Goal: Transaction & Acquisition: Purchase product/service

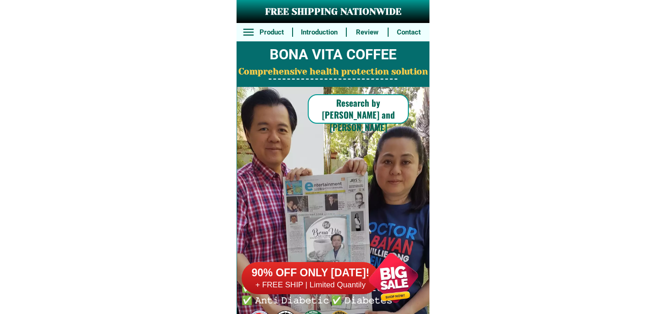
click at [398, 276] on div at bounding box center [393, 278] width 72 height 72
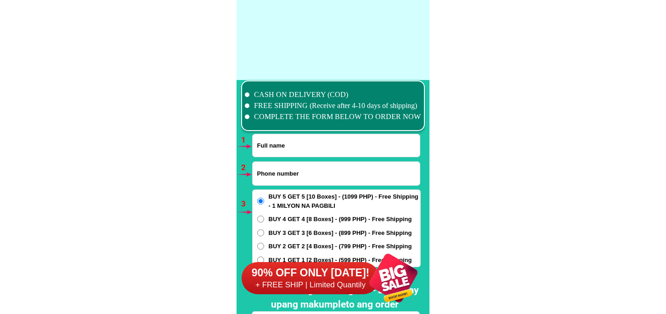
scroll to position [6754, 0]
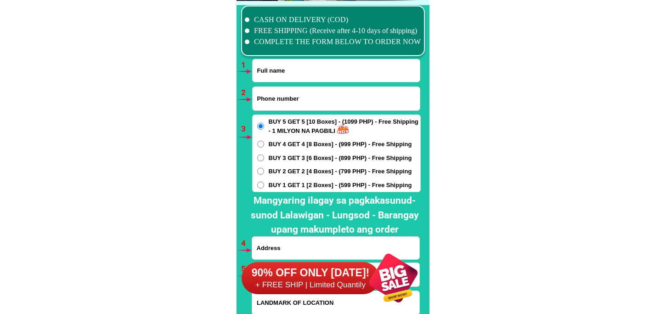
click at [333, 77] on input "Input full_name" at bounding box center [336, 70] width 167 height 23
paste input "[PERSON_NAME] M"
type input "[PERSON_NAME] M"
click at [311, 101] on input "Input phone_number" at bounding box center [336, 98] width 167 height 23
paste input "09094082763"
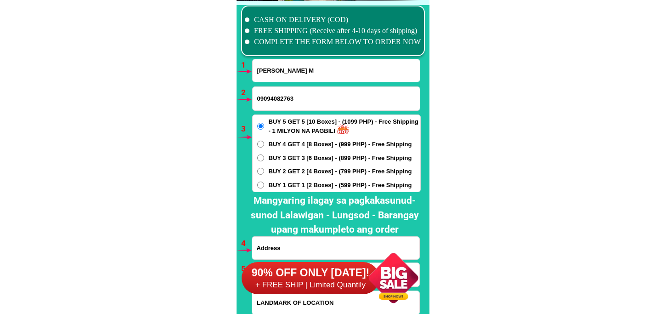
type input "09094082763"
click at [296, 188] on span "BUY 1 GET 1 [2 Boxes] - (599 PHP) - Free Shipping" at bounding box center [340, 184] width 143 height 9
click at [264, 188] on input "BUY 1 GET 1 [2 Boxes] - (599 PHP) - Free Shipping" at bounding box center [260, 184] width 7 height 7
radio input "true"
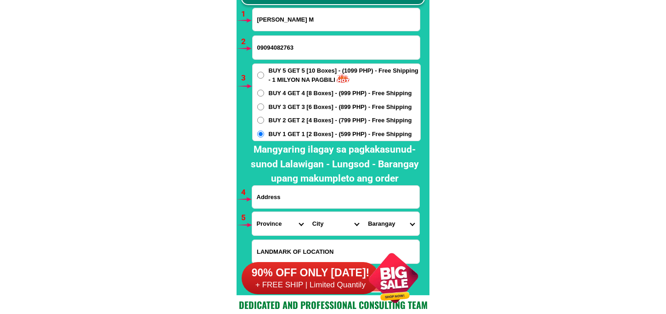
click at [295, 192] on input "Input address" at bounding box center [335, 197] width 167 height 23
paste input "Tampilong,[GEOGRAPHIC_DATA]"
type input "Tampilong,[GEOGRAPHIC_DATA]"
click at [293, 77] on span "BUY 5 GET 5 [10 Boxes] - (1099 PHP) - Free Shipping - 1 MILYON NA PAGBILI" at bounding box center [345, 75] width 152 height 18
click at [264, 77] on input "BUY 5 GET 5 [10 Boxes] - (1099 PHP) - Free Shipping - 1 MILYON NA PAGBILI" at bounding box center [260, 75] width 7 height 7
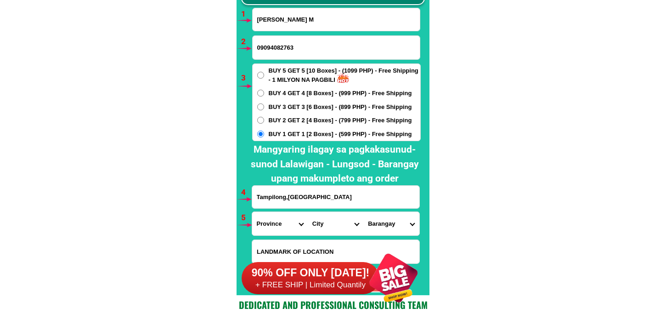
radio input "true"
drag, startPoint x: 337, startPoint y: 198, endPoint x: 211, endPoint y: 191, distance: 125.6
drag, startPoint x: 263, startPoint y: 233, endPoint x: 272, endPoint y: 217, distance: 18.9
click at [263, 233] on select "Province [GEOGRAPHIC_DATA] [GEOGRAPHIC_DATA][PERSON_NAME][GEOGRAPHIC_DATA][GEOG…" at bounding box center [280, 223] width 56 height 23
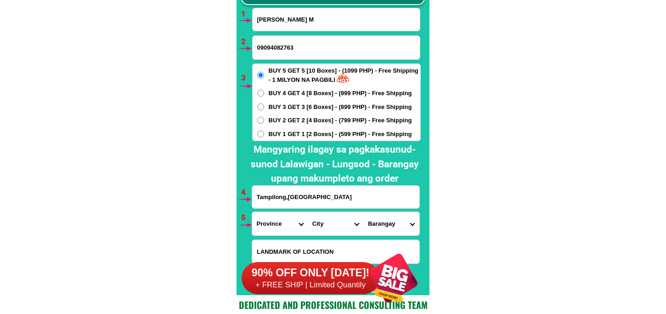
select select "63_163"
click at [252, 212] on select "Province [GEOGRAPHIC_DATA] [GEOGRAPHIC_DATA][PERSON_NAME][GEOGRAPHIC_DATA][GEOG…" at bounding box center [280, 223] width 56 height 23
drag, startPoint x: 324, startPoint y: 222, endPoint x: 329, endPoint y: 213, distance: 10.7
click at [324, 222] on select "City AMAI [PERSON_NAME] [GEOGRAPHIC_DATA][PERSON_NAME] Buadiposo-buntong Bubong…" at bounding box center [336, 223] width 56 height 23
select select "63_1631940"
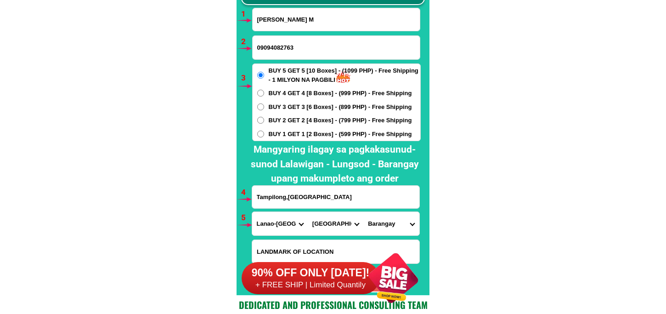
click at [308, 212] on select "City AMAI [PERSON_NAME] [GEOGRAPHIC_DATA][PERSON_NAME] Buadiposo-buntong Bubong…" at bounding box center [336, 223] width 56 height 23
drag, startPoint x: 387, startPoint y: 223, endPoint x: 397, endPoint y: 213, distance: 14.3
click at [388, 223] on select "Barangay Ambolong [PERSON_NAME] chico proper Banga [GEOGRAPHIC_DATA] [GEOGRAPHI…" at bounding box center [391, 223] width 56 height 23
select select "63_16319401132"
click at [363, 212] on select "Barangay Ambolong [PERSON_NAME] chico proper Banga [GEOGRAPHIC_DATA] [GEOGRAPHI…" at bounding box center [391, 223] width 56 height 23
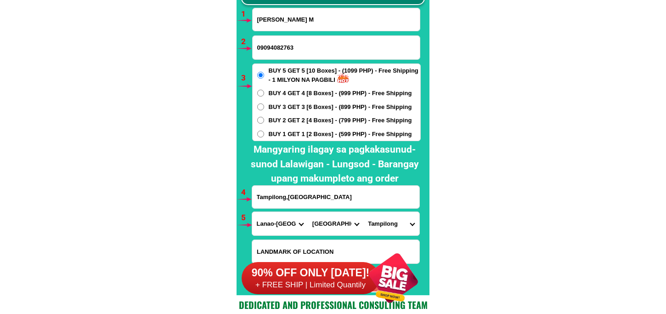
scroll to position [6855, 0]
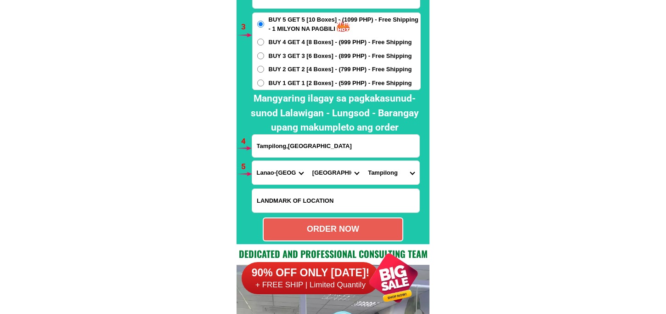
click at [345, 223] on div "ORDER NOW" at bounding box center [333, 229] width 139 height 12
radio input "true"
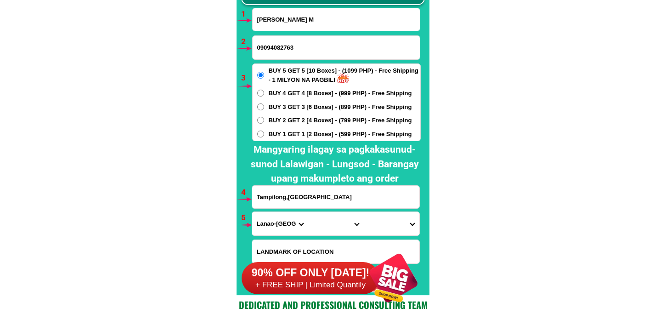
click at [333, 25] on input "[PERSON_NAME] M" at bounding box center [336, 19] width 167 height 23
paste input "[PERSON_NAME]"
type input "[PERSON_NAME]"
drag, startPoint x: 316, startPoint y: 45, endPoint x: 314, endPoint y: 56, distance: 10.7
click at [316, 45] on input "Input phone_number" at bounding box center [336, 47] width 167 height 23
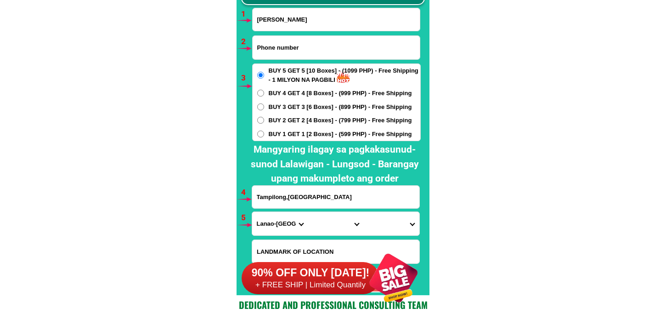
paste input "09855838189"
type input "09855838189"
click at [290, 136] on span "BUY 1 GET 1 [2 Boxes] - (599 PHP) - Free Shipping" at bounding box center [340, 134] width 143 height 9
click at [264, 136] on input "BUY 1 GET 1 [2 Boxes] - (599 PHP) - Free Shipping" at bounding box center [260, 133] width 7 height 7
radio input "true"
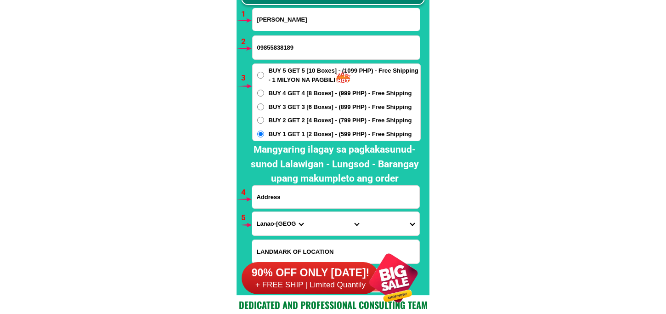
drag, startPoint x: 296, startPoint y: 196, endPoint x: 304, endPoint y: 193, distance: 8.6
click at [296, 196] on input "Input address" at bounding box center [335, 197] width 167 height 23
paste input "brgy.[PERSON_NAME].batsing.st.[PERSON_NAME].w.[GEOGRAPHIC_DATA]"
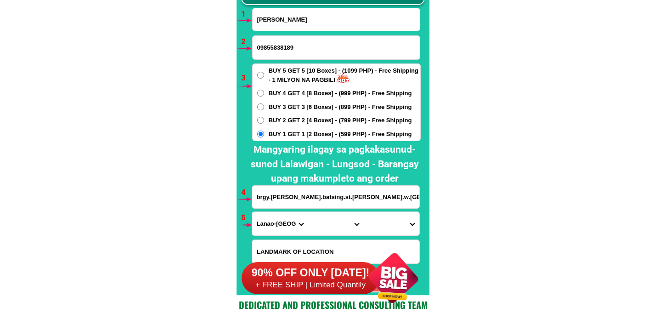
scroll to position [6855, 0]
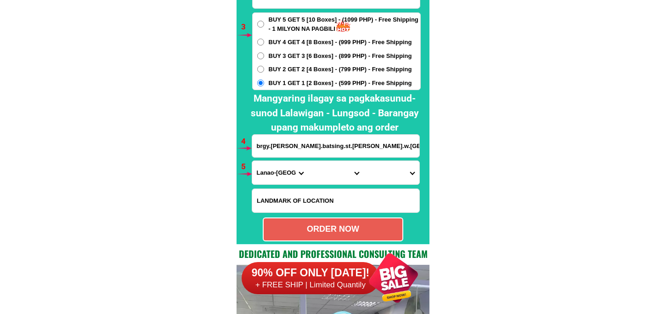
type input "brgy.[PERSON_NAME].batsing.st.[PERSON_NAME].w.[GEOGRAPHIC_DATA]"
click at [278, 165] on select "Province [GEOGRAPHIC_DATA] [GEOGRAPHIC_DATA][PERSON_NAME][GEOGRAPHIC_DATA][GEOG…" at bounding box center [280, 172] width 56 height 23
select select "63_600"
click at [252, 161] on select "Province [GEOGRAPHIC_DATA] [GEOGRAPHIC_DATA][PERSON_NAME][GEOGRAPHIC_DATA][GEOG…" at bounding box center [280, 172] width 56 height 23
drag, startPoint x: 313, startPoint y: 177, endPoint x: 321, endPoint y: 168, distance: 12.1
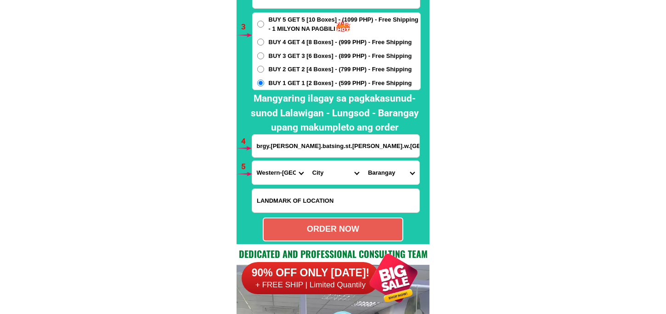
click at [313, 176] on select "City [GEOGRAPHIC_DATA][PERSON_NAME][GEOGRAPHIC_DATA]-city [GEOGRAPHIC_DATA][PER…" at bounding box center [336, 172] width 56 height 23
select select "63_6001595"
click at [308, 161] on select "City [GEOGRAPHIC_DATA][PERSON_NAME][GEOGRAPHIC_DATA]-city [GEOGRAPHIC_DATA][PER…" at bounding box center [336, 172] width 56 height 23
click at [387, 170] on select "Barangay Amandayehan Anglit [PERSON_NAME] Baloog [PERSON_NAME] (pob.) [GEOGRAPH…" at bounding box center [391, 172] width 56 height 23
click at [363, 161] on select "Barangay Amandayehan Anglit [PERSON_NAME] Baloog [PERSON_NAME] (pob.) [GEOGRAPH…" at bounding box center [391, 172] width 56 height 23
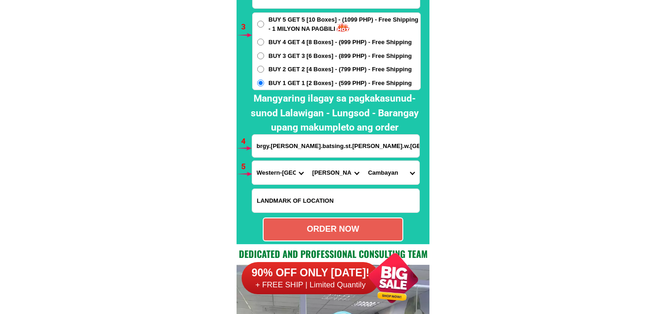
click at [400, 172] on select "Barangay Amandayehan Anglit [PERSON_NAME] Baloog [PERSON_NAME] (pob.) [GEOGRAPH…" at bounding box center [391, 172] width 56 height 23
select select "63_60015958098"
click at [363, 161] on select "Barangay Amandayehan Anglit [PERSON_NAME] Baloog [PERSON_NAME] (pob.) [GEOGRAPH…" at bounding box center [391, 172] width 56 height 23
click at [325, 226] on div "ORDER NOW" at bounding box center [333, 229] width 139 height 12
radio input "true"
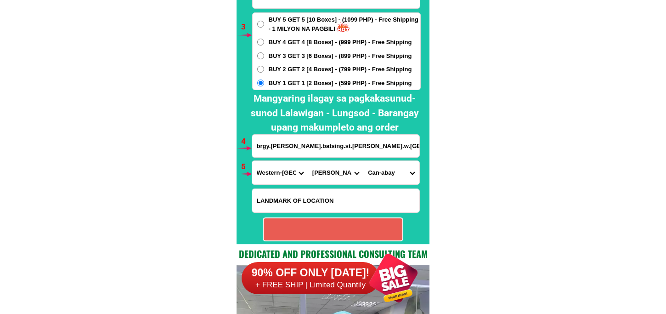
radio input "true"
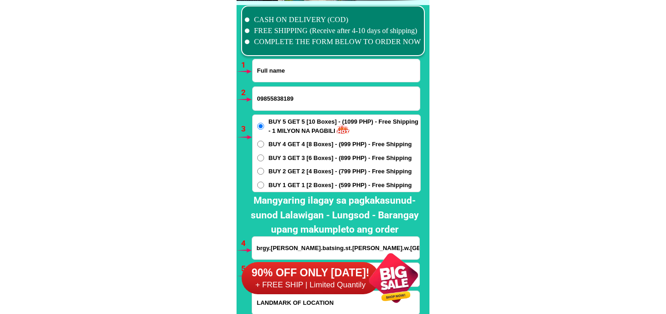
click at [290, 72] on input "Input full_name" at bounding box center [336, 70] width 167 height 23
paste input "[PERSON_NAME]"
type input "[PERSON_NAME]"
click at [274, 102] on input "Input phone_number" at bounding box center [336, 98] width 167 height 23
paste input "9858331767"
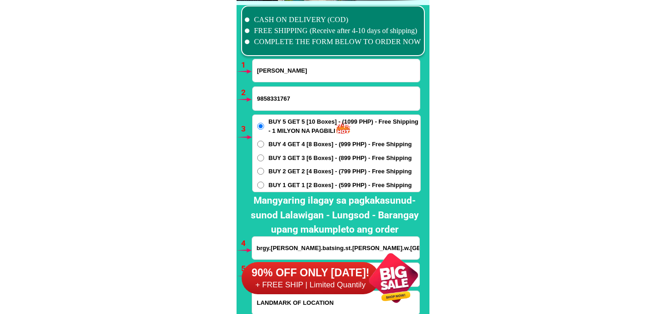
click at [258, 98] on input "9858331767" at bounding box center [336, 98] width 167 height 23
type input "09858331767"
click at [237, 184] on div at bounding box center [333, 175] width 193 height 341
click at [282, 242] on div "90% OFF ONLY [DATE]! + FREE SHIP | Limited Quantily" at bounding box center [336, 278] width 188 height 72
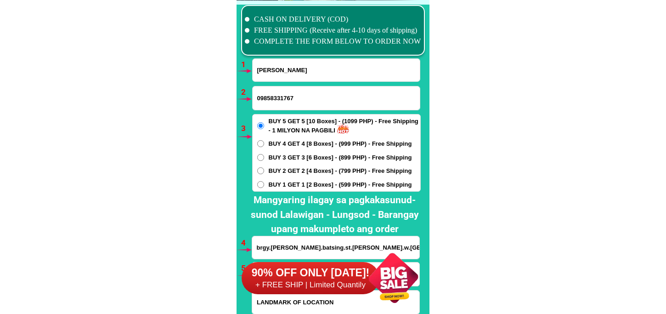
scroll to position [6805, 0]
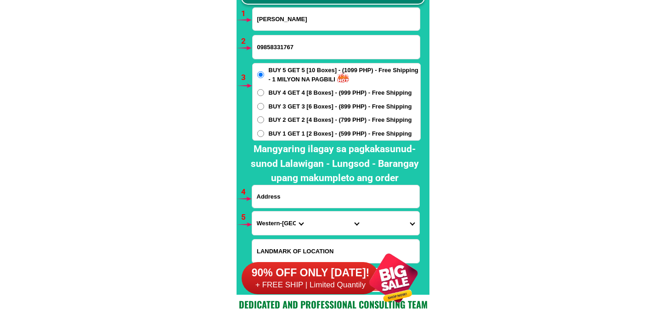
click at [314, 196] on input "Input address" at bounding box center [335, 196] width 167 height 23
paste input "[STREET_ADDRESS] 🇵🇭 1119"
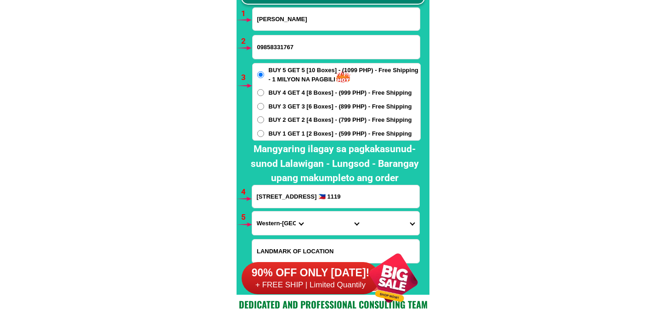
type input "[STREET_ADDRESS] 🇵🇭 1119"
click at [286, 125] on div "BUY 5 GET 5 [10 Boxes] - (1099 PHP) - Free Shipping - 1 MILYON NA PAGBILI BUY 4…" at bounding box center [336, 102] width 169 height 78
click at [286, 130] on span "BUY 1 GET 1 [2 Boxes] - (599 PHP) - Free Shipping" at bounding box center [340, 133] width 143 height 9
click at [264, 130] on input "BUY 1 GET 1 [2 Boxes] - (599 PHP) - Free Shipping" at bounding box center [260, 133] width 7 height 7
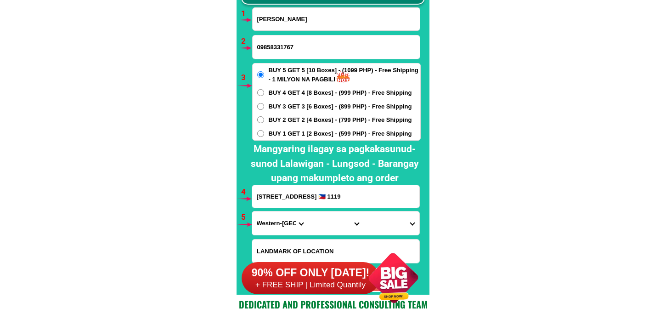
radio input "true"
click at [286, 130] on span "BUY 1 GET 1 [2 Boxes] - (599 PHP) - Free Shipping" at bounding box center [340, 133] width 143 height 9
click at [264, 130] on input "BUY 1 GET 1 [2 Boxes] - (599 PHP) - Free Shipping" at bounding box center [260, 133] width 7 height 7
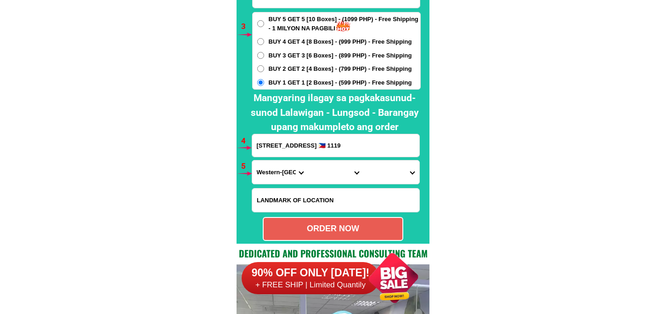
drag, startPoint x: 271, startPoint y: 177, endPoint x: 274, endPoint y: 169, distance: 8.7
click at [271, 177] on select "Province [GEOGRAPHIC_DATA] [GEOGRAPHIC_DATA][PERSON_NAME][GEOGRAPHIC_DATA][GEOG…" at bounding box center [280, 171] width 56 height 23
select select "63_219"
click at [252, 160] on select "Province [GEOGRAPHIC_DATA] [GEOGRAPHIC_DATA][PERSON_NAME][GEOGRAPHIC_DATA][GEOG…" at bounding box center [280, 171] width 56 height 23
click at [329, 164] on select "City [GEOGRAPHIC_DATA] [GEOGRAPHIC_DATA] [GEOGRAPHIC_DATA] [GEOGRAPHIC_DATA]-ci…" at bounding box center [336, 171] width 56 height 23
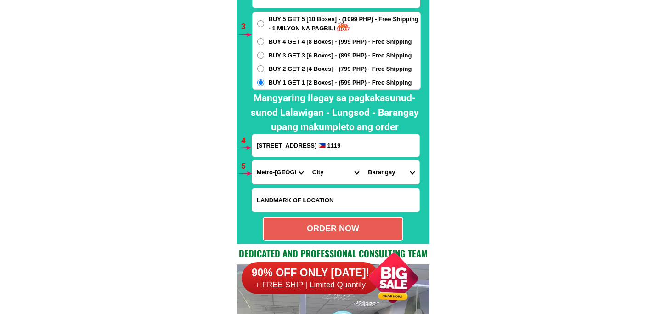
select select "63_2194070"
click at [308, 160] on select "City [GEOGRAPHIC_DATA] [GEOGRAPHIC_DATA] [GEOGRAPHIC_DATA] [GEOGRAPHIC_DATA]-ci…" at bounding box center [336, 171] width 56 height 23
drag, startPoint x: 388, startPoint y: 173, endPoint x: 389, endPoint y: 162, distance: 11.6
click at [388, 173] on select "Barangay [PERSON_NAME] [PERSON_NAME] Bagbag Bago bantay Bagong lipunan ng crame…" at bounding box center [391, 171] width 56 height 23
select select "63_219407010272"
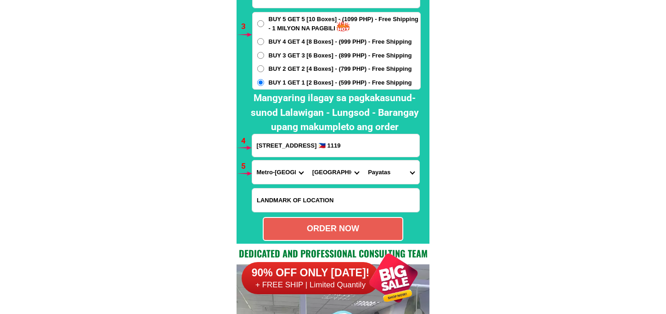
click at [363, 160] on select "Barangay [PERSON_NAME] [PERSON_NAME] Bagbag Bago bantay Bagong lipunan ng crame…" at bounding box center [391, 171] width 56 height 23
click at [378, 163] on select "Barangay [PERSON_NAME] [PERSON_NAME] Bagbag Bago bantay Bagong lipunan ng crame…" at bounding box center [391, 171] width 56 height 23
click at [363, 160] on select "Barangay [PERSON_NAME] [PERSON_NAME] Bagbag Bago bantay Bagong lipunan ng crame…" at bounding box center [391, 171] width 56 height 23
drag, startPoint x: 354, startPoint y: 231, endPoint x: 352, endPoint y: 226, distance: 5.2
click at [354, 231] on div "ORDER NOW" at bounding box center [333, 228] width 139 height 12
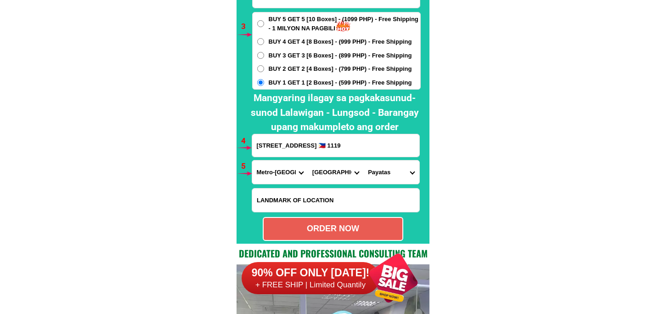
radio input "true"
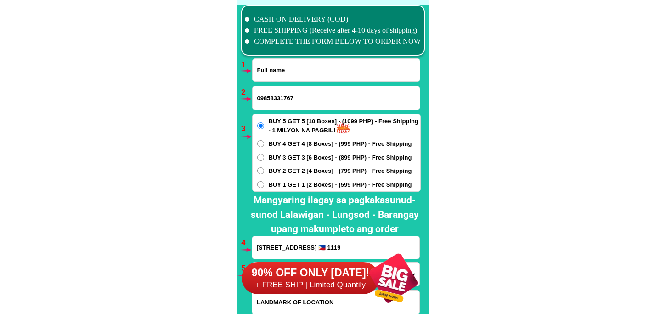
click at [302, 73] on input "Input full_name" at bounding box center [336, 70] width 167 height 23
paste input "[PERSON_NAME]"
type input "[PERSON_NAME]"
click at [300, 92] on input "Input phone_number" at bounding box center [336, 97] width 167 height 23
paste input "09397654018"
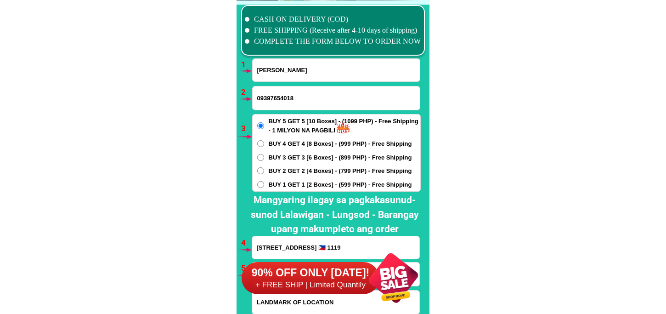
type input "09397654018"
click at [288, 185] on span "BUY 1 GET 1 [2 Boxes] - (599 PHP) - Free Shipping" at bounding box center [340, 184] width 143 height 9
click at [264, 185] on input "BUY 1 GET 1 [2 Boxes] - (599 PHP) - Free Shipping" at bounding box center [260, 184] width 7 height 7
radio input "true"
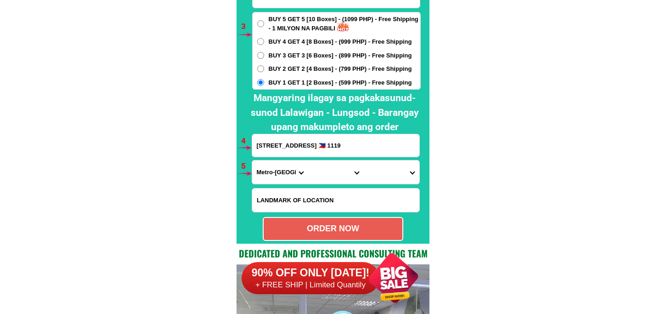
click at [297, 139] on input "[STREET_ADDRESS] 🇵🇭 1119" at bounding box center [335, 145] width 167 height 23
paste input "23B NLCH Brgy. [PERSON_NAME]"
type input "23B NLCH Brgy. [PERSON_NAME]"
drag, startPoint x: 276, startPoint y: 175, endPoint x: 280, endPoint y: 167, distance: 9.5
click at [276, 175] on select "Province [GEOGRAPHIC_DATA] [GEOGRAPHIC_DATA][PERSON_NAME][GEOGRAPHIC_DATA][GEOG…" at bounding box center [280, 171] width 56 height 23
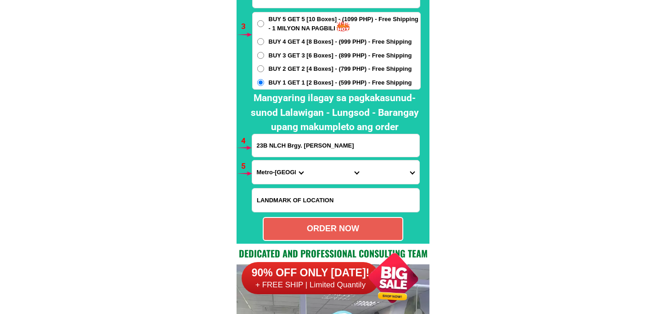
select select "63_1"
click at [252, 160] on select "Province [GEOGRAPHIC_DATA] [GEOGRAPHIC_DATA][PERSON_NAME][GEOGRAPHIC_DATA][GEOG…" at bounding box center [280, 171] width 56 height 23
drag, startPoint x: 326, startPoint y: 173, endPoint x: 328, endPoint y: 165, distance: 7.7
click at [326, 173] on select "City [GEOGRAPHIC_DATA] [GEOGRAPHIC_DATA] [GEOGRAPHIC_DATA]-city [GEOGRAPHIC_DAT…" at bounding box center [336, 171] width 56 height 23
select select "63_13910"
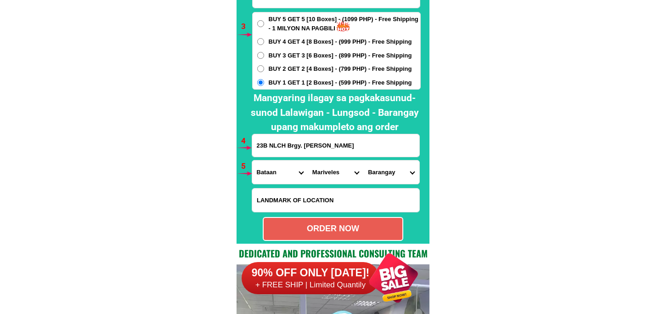
click at [308, 160] on select "City [GEOGRAPHIC_DATA] [GEOGRAPHIC_DATA] [GEOGRAPHIC_DATA]-city [GEOGRAPHIC_DAT…" at bounding box center [336, 171] width 56 height 23
click at [383, 172] on select "Barangay Alas-asin [PERSON_NAME] Baseco country ([GEOGRAPHIC_DATA]) [GEOGRAPHIC…" at bounding box center [391, 171] width 56 height 23
select select "63_1391032913"
click at [363, 160] on select "Barangay Alas-asin [PERSON_NAME] Baseco country ([GEOGRAPHIC_DATA]) [GEOGRAPHIC…" at bounding box center [391, 171] width 56 height 23
click at [358, 230] on div "ORDER NOW" at bounding box center [333, 228] width 139 height 12
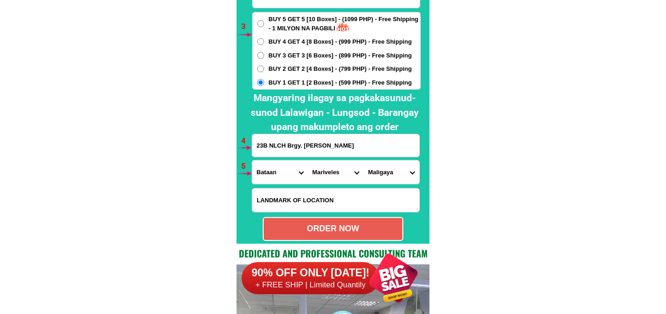
radio input "true"
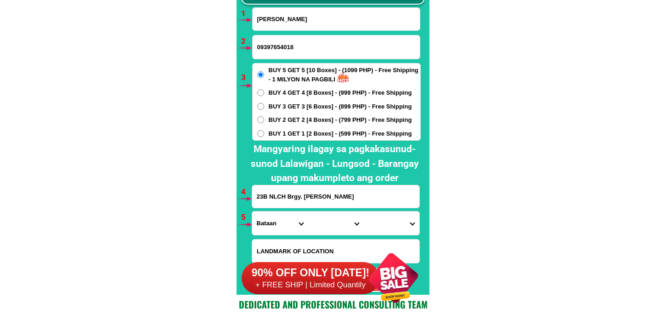
drag, startPoint x: 320, startPoint y: 21, endPoint x: 327, endPoint y: 28, distance: 10.1
click at [320, 21] on input "[PERSON_NAME]" at bounding box center [336, 19] width 167 height 23
paste input "[PERSON_NAME]Palma"
type input "[PERSON_NAME]Palma"
click at [331, 51] on input "Input phone_number" at bounding box center [336, 46] width 167 height 23
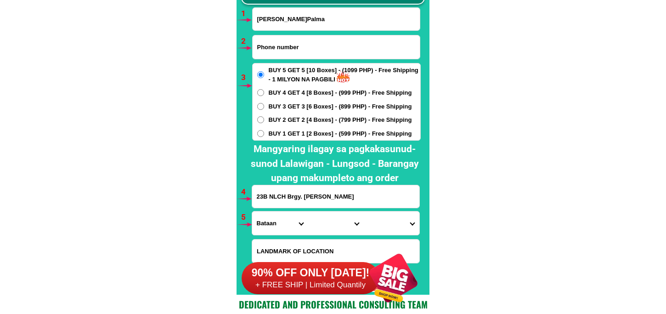
paste input "09286012221"
type input "09286012221"
click at [289, 102] on span "BUY 3 GET 3 [6 Boxes] - (899 PHP) - Free Shipping" at bounding box center [340, 106] width 143 height 9
click at [264, 103] on input "BUY 3 GET 3 [6 Boxes] - (899 PHP) - Free Shipping" at bounding box center [260, 106] width 7 height 7
radio input "true"
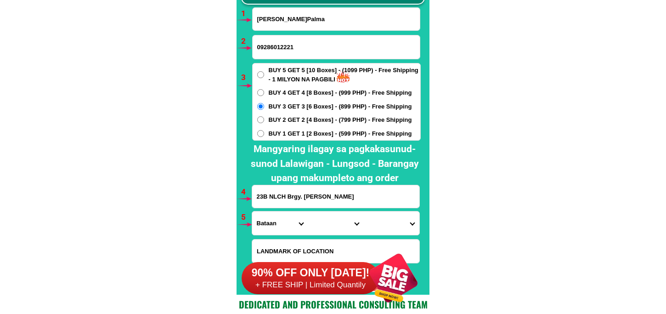
click at [304, 193] on input "23B NLCH Brgy. [PERSON_NAME]" at bounding box center [335, 196] width 167 height 23
paste input "[PERSON_NAME] St.Purok DIAMANTE,Brgy.Pob.Sur PARACALE CAMARINES NORTE LIKUD ng …"
type input "[PERSON_NAME] St.Purok DIAMANTE,Brgy.Pob.Sur PARACALE CAMARINES NORTE LIKUD ng …"
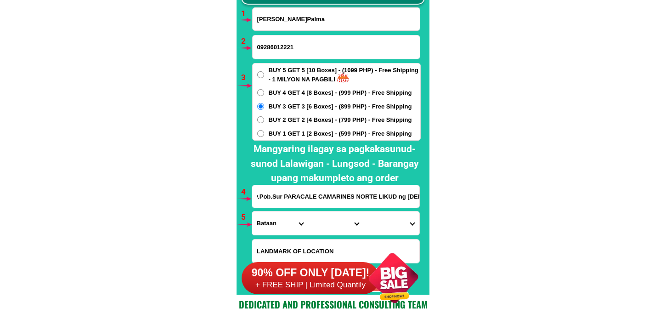
scroll to position [0, 123]
click at [283, 223] on select "Province [GEOGRAPHIC_DATA] [GEOGRAPHIC_DATA][PERSON_NAME][GEOGRAPHIC_DATA][GEOG…" at bounding box center [280, 222] width 56 height 23
select select "63_615"
click at [252, 211] on select "Province [GEOGRAPHIC_DATA] [GEOGRAPHIC_DATA][PERSON_NAME][GEOGRAPHIC_DATA][GEOG…" at bounding box center [280, 222] width 56 height 23
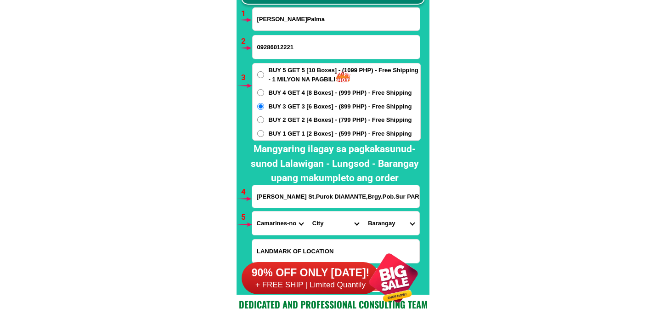
drag, startPoint x: 327, startPoint y: 227, endPoint x: 329, endPoint y: 213, distance: 14.9
click at [327, 227] on select "City Basud Camarines-norte-[GEOGRAPHIC_DATA] [GEOGRAPHIC_DATA]-[GEOGRAPHIC_DATA…" at bounding box center [336, 222] width 56 height 23
select select "63_6153223"
click at [308, 211] on select "City Basud Camarines-norte-[GEOGRAPHIC_DATA] [GEOGRAPHIC_DATA]-[GEOGRAPHIC_DATA…" at bounding box center [336, 222] width 56 height 23
click at [386, 222] on select "Barangay Awitan Bagumbayan Bakal Batobalani [GEOGRAPHIC_DATA] [GEOGRAPHIC_DATA]…" at bounding box center [391, 222] width 56 height 23
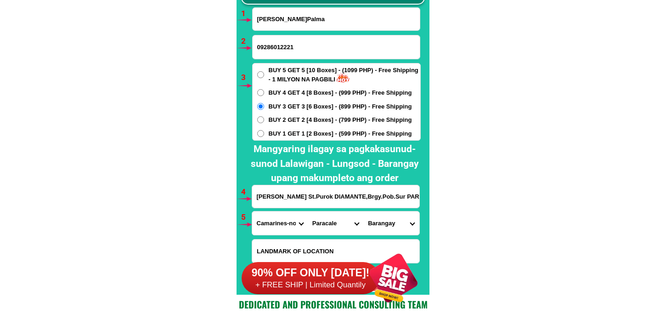
select select "63_61532237171"
click at [363, 211] on select "Barangay Awitan Bagumbayan Bakal Batobalani [GEOGRAPHIC_DATA] [GEOGRAPHIC_DATA]…" at bounding box center [391, 222] width 56 height 23
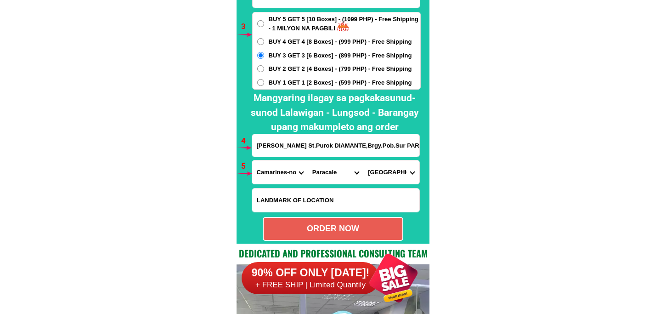
click at [329, 225] on div "ORDER NOW" at bounding box center [333, 228] width 139 height 12
radio input "true"
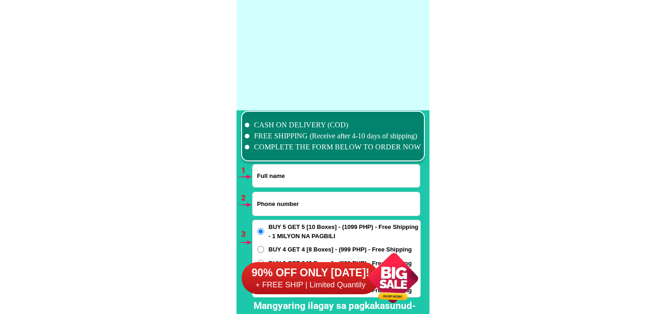
scroll to position [6754, 0]
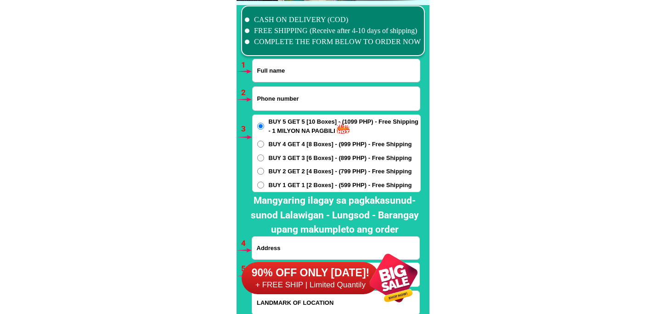
click at [274, 71] on input "Input full_name" at bounding box center [336, 70] width 167 height 23
paste input "[PERSON_NAME]"
type input "[PERSON_NAME]"
click at [269, 106] on input "Input phone_number" at bounding box center [336, 98] width 167 height 23
paste input "0936 6220 268"
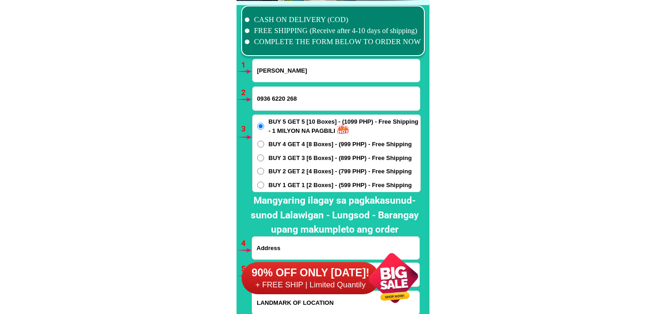
click at [273, 98] on input "0936 6220 268" at bounding box center [336, 98] width 167 height 23
click at [286, 97] on input "09366220 268" at bounding box center [336, 98] width 167 height 23
type input "09366220268"
click at [294, 185] on span "BUY 1 GET 1 [2 Boxes] - (599 PHP) - Free Shipping" at bounding box center [340, 184] width 143 height 9
click at [264, 185] on input "BUY 1 GET 1 [2 Boxes] - (599 PHP) - Free Shipping" at bounding box center [260, 184] width 7 height 7
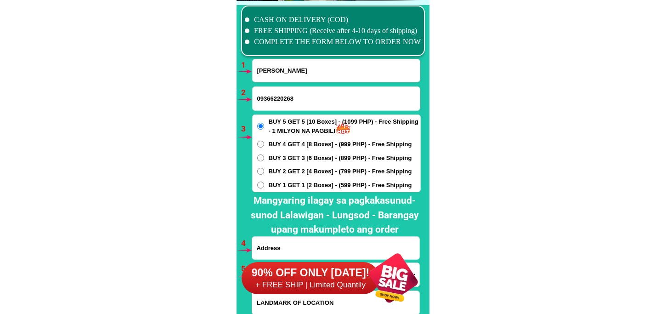
radio input "true"
click at [298, 169] on span "BUY 2 GET 2 [4 Boxes] - (799 PHP) - Free Shipping" at bounding box center [340, 171] width 143 height 9
click at [264, 169] on input "BUY 2 GET 2 [4 Boxes] - (799 PHP) - Free Shipping" at bounding box center [260, 171] width 7 height 7
radio input "true"
click at [291, 190] on div "BUY 5 GET 5 [10 Boxes] - (1099 PHP) - Free Shipping - 1 MILYON NA PAGBILI BUY 4…" at bounding box center [336, 153] width 169 height 78
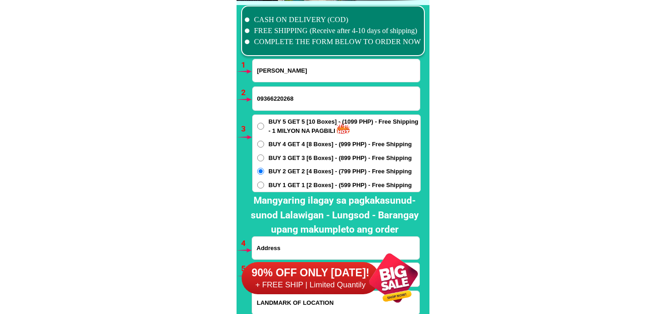
click at [291, 186] on span "BUY 1 GET 1 [2 Boxes] - (599 PHP) - Free Shipping" at bounding box center [340, 184] width 143 height 9
click at [264, 186] on input "BUY 1 GET 1 [2 Boxes] - (599 PHP) - Free Shipping" at bounding box center [260, 184] width 7 height 7
radio input "true"
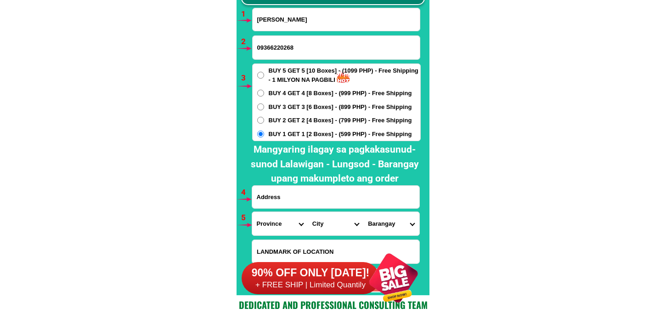
click at [293, 196] on input "Input address" at bounding box center [335, 197] width 167 height 23
paste input "2074 RD5 NDC, STA MESA,MLA"
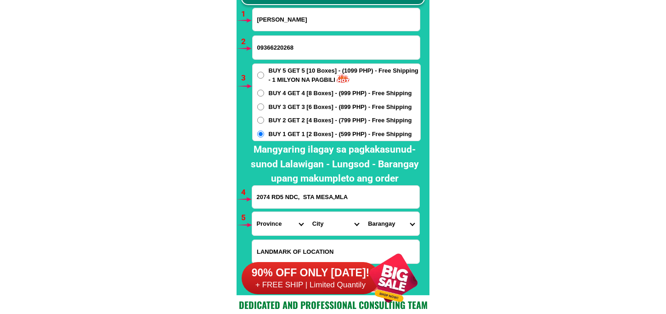
type input "2074 RD5 NDC, STA MESA,MLA"
drag, startPoint x: 284, startPoint y: 226, endPoint x: 283, endPoint y: 214, distance: 12.0
click at [283, 226] on select "Province [GEOGRAPHIC_DATA] [GEOGRAPHIC_DATA][PERSON_NAME][GEOGRAPHIC_DATA][GEOG…" at bounding box center [280, 223] width 56 height 23
select select "63_219"
click at [252, 212] on select "Province [GEOGRAPHIC_DATA] [GEOGRAPHIC_DATA][PERSON_NAME][GEOGRAPHIC_DATA][GEOG…" at bounding box center [280, 223] width 56 height 23
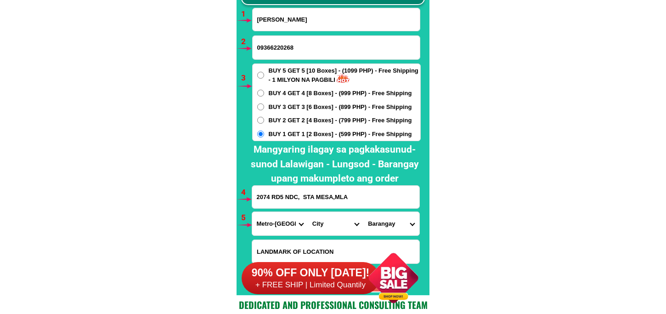
drag, startPoint x: 325, startPoint y: 226, endPoint x: 331, endPoint y: 220, distance: 8.1
click at [325, 226] on select "City [GEOGRAPHIC_DATA] [GEOGRAPHIC_DATA] [GEOGRAPHIC_DATA] [GEOGRAPHIC_DATA]-ci…" at bounding box center [336, 223] width 56 height 23
click at [324, 226] on select "City [GEOGRAPHIC_DATA] [GEOGRAPHIC_DATA] [GEOGRAPHIC_DATA] [GEOGRAPHIC_DATA]-ci…" at bounding box center [336, 223] width 56 height 23
select select "63_2194302"
click at [308, 212] on select "City [GEOGRAPHIC_DATA] [GEOGRAPHIC_DATA] [GEOGRAPHIC_DATA] [GEOGRAPHIC_DATA]-ci…" at bounding box center [336, 223] width 56 height 23
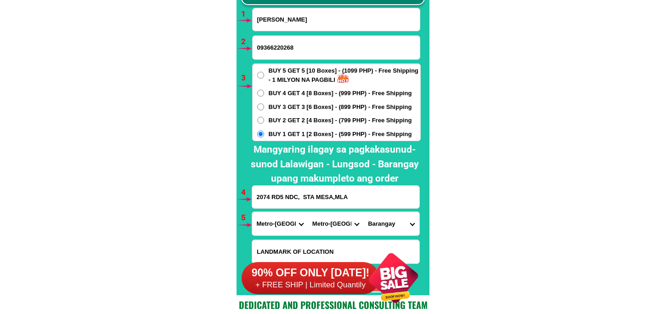
click at [389, 220] on select "Barangay Barangay 587 Barangay 587-a Barangay 588 Barangay 589 Barangay 590 Bar…" at bounding box center [391, 223] width 56 height 23
drag, startPoint x: 397, startPoint y: 223, endPoint x: 396, endPoint y: 216, distance: 6.9
click at [397, 223] on select "Barangay Barangay 587 Barangay 587-a Barangay 588 Barangay 589 Barangay 590 Bar…" at bounding box center [391, 223] width 56 height 23
select select "63_219430212244"
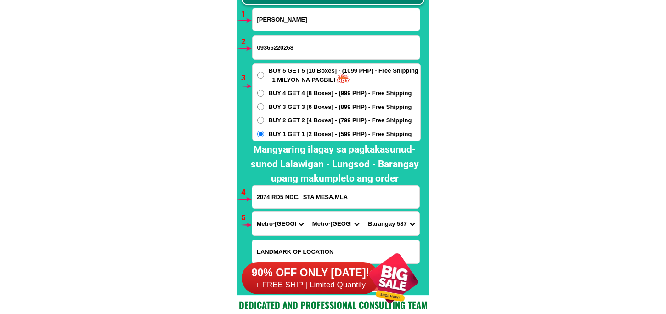
click at [363, 212] on select "Barangay Barangay 587 Barangay 587-a Barangay 588 Barangay 589 Barangay 590 Bar…" at bounding box center [391, 223] width 56 height 23
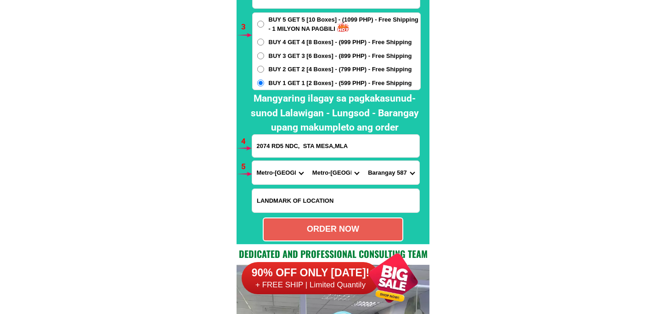
click at [333, 228] on div "ORDER NOW" at bounding box center [333, 229] width 139 height 12
radio input "true"
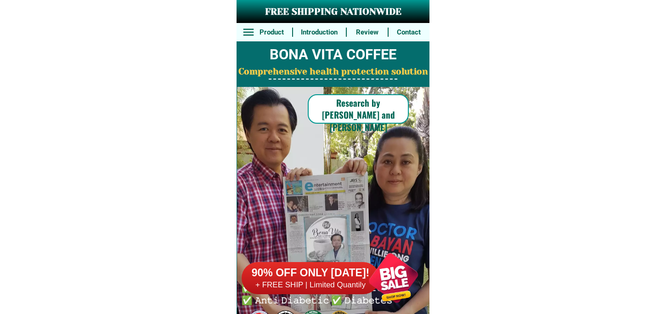
click at [383, 281] on div at bounding box center [393, 278] width 72 height 72
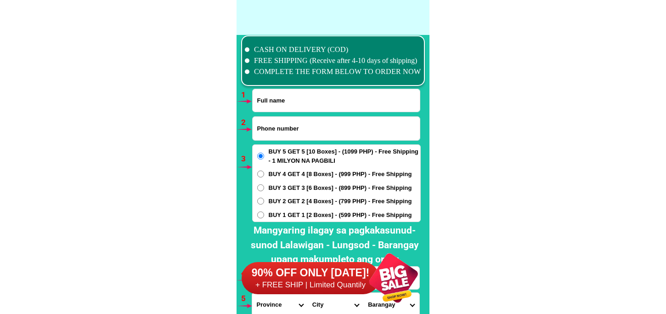
scroll to position [6754, 0]
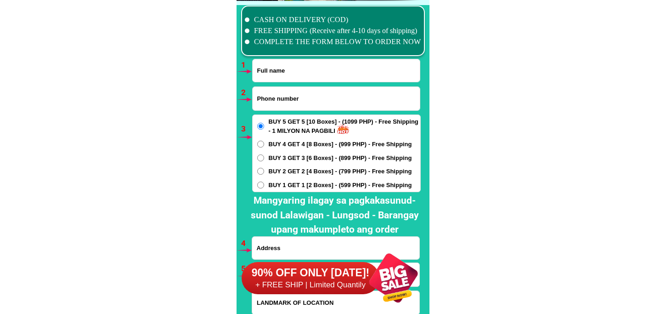
click at [305, 103] on input "Input phone_number" at bounding box center [336, 98] width 167 height 23
click at [292, 66] on input "Input full_name" at bounding box center [336, 70] width 167 height 23
paste input "Araceli. Boncalos. 3910 Juan Reyes Street Karuhatan VAlenzuela City 0969û294156"
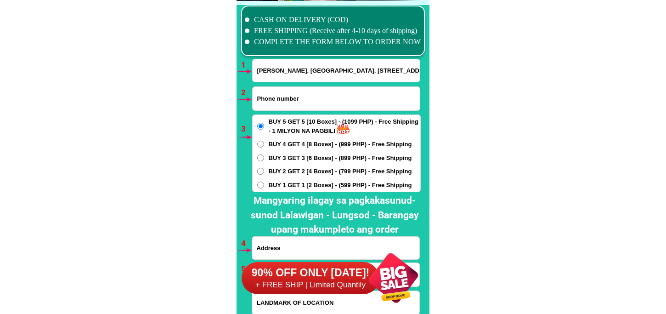
scroll to position [0, 75]
click at [400, 68] on input "Araceli. Boncalos. 3910 Juan Reyes Street Karuhatan VAlenzuela City 0969û294156" at bounding box center [336, 70] width 167 height 23
click at [402, 69] on input "Araceli. Boncalos. 3910 Juan Reyes Street Karuhatan VAlenzuela City 09697294156" at bounding box center [336, 70] width 167 height 23
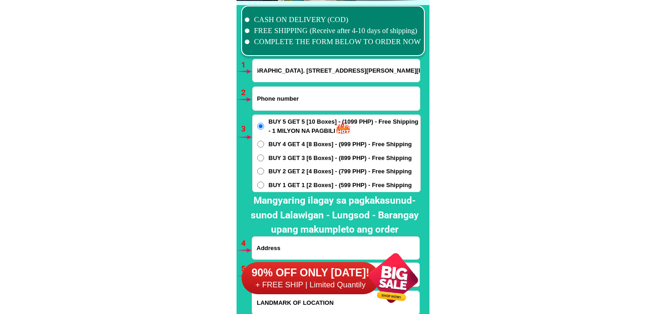
scroll to position [0, 38]
type input "Araceli. Boncalos. 3910 Juan Reyes Street Karuhatan VAlenzuela City"
click at [335, 104] on input "Input phone_number" at bounding box center [336, 98] width 167 height 23
paste input "09697294156"
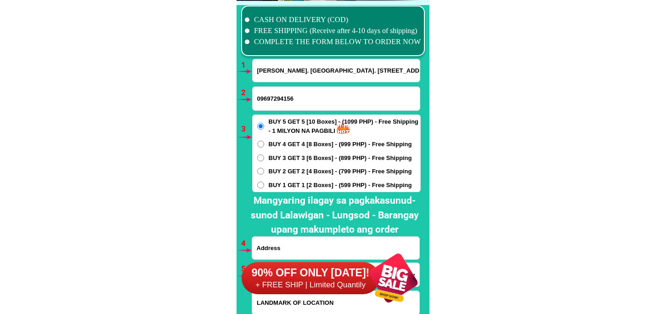
type input "09697294156"
drag, startPoint x: 310, startPoint y: 70, endPoint x: 446, endPoint y: 68, distance: 136.4
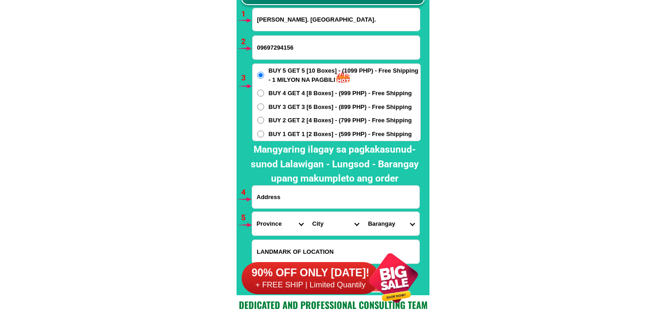
type input "Araceli. Boncalos."
click at [306, 195] on input "Input address" at bounding box center [335, 197] width 167 height 23
paste input "3910 Juan Reyes Street Karuhatan VAlenzuela City"
type input "3910 Juan Reyes Street Karuhatan VAlenzuela City"
click at [273, 216] on select "Province [GEOGRAPHIC_DATA] [GEOGRAPHIC_DATA][PERSON_NAME][GEOGRAPHIC_DATA][GEOG…" at bounding box center [280, 223] width 56 height 23
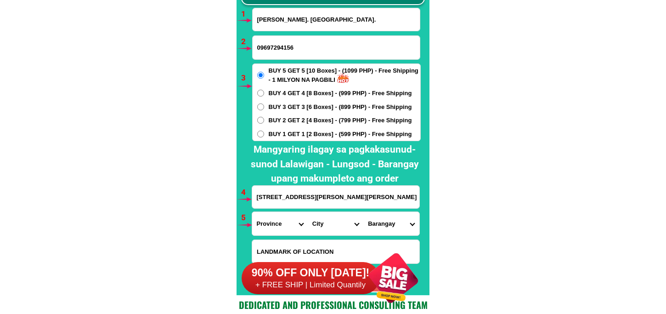
select select "63_219"
click at [252, 212] on select "Province [GEOGRAPHIC_DATA] [GEOGRAPHIC_DATA][PERSON_NAME][GEOGRAPHIC_DATA][GEOG…" at bounding box center [280, 223] width 56 height 23
drag, startPoint x: 327, startPoint y: 222, endPoint x: 327, endPoint y: 211, distance: 11.0
click at [327, 222] on select "City [GEOGRAPHIC_DATA] [GEOGRAPHIC_DATA] [GEOGRAPHIC_DATA] [GEOGRAPHIC_DATA]-ci…" at bounding box center [336, 223] width 56 height 23
select select "63_2191080"
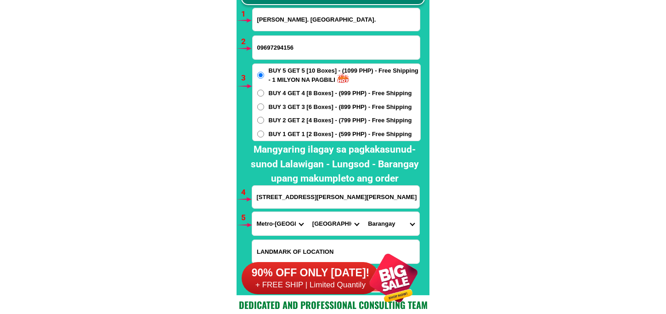
click at [308, 212] on select "City [GEOGRAPHIC_DATA] [GEOGRAPHIC_DATA] [GEOGRAPHIC_DATA] [GEOGRAPHIC_DATA]-ci…" at bounding box center [336, 223] width 56 height 23
drag, startPoint x: 397, startPoint y: 230, endPoint x: 399, endPoint y: 213, distance: 16.6
click at [397, 228] on select "Barangay Arkong bato Bagbaguin Balangkas Bignay Bisig Canumay east Canumay west…" at bounding box center [391, 223] width 56 height 23
select select "63_21910808278"
click at [363, 212] on select "Barangay Arkong bato Bagbaguin Balangkas Bignay Bisig Canumay east Canumay west…" at bounding box center [391, 223] width 56 height 23
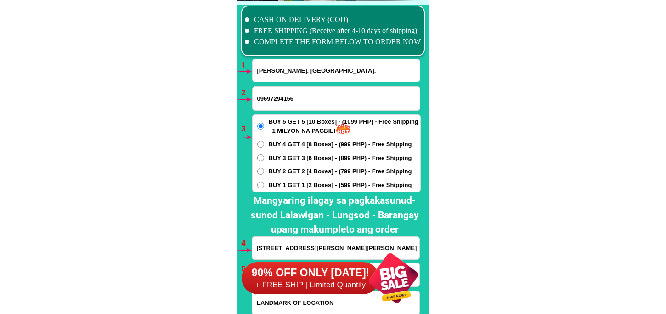
scroll to position [6906, 0]
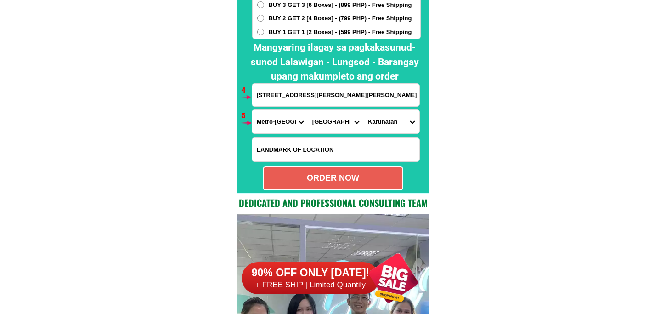
click at [364, 181] on div "ORDER NOW" at bounding box center [333, 178] width 139 height 12
type input "Araceli. Boncalos."
type input "3910 Juan Reyes Street Karuhatan VAlenzuela City"
radio input "true"
